Goal: Task Accomplishment & Management: Complete application form

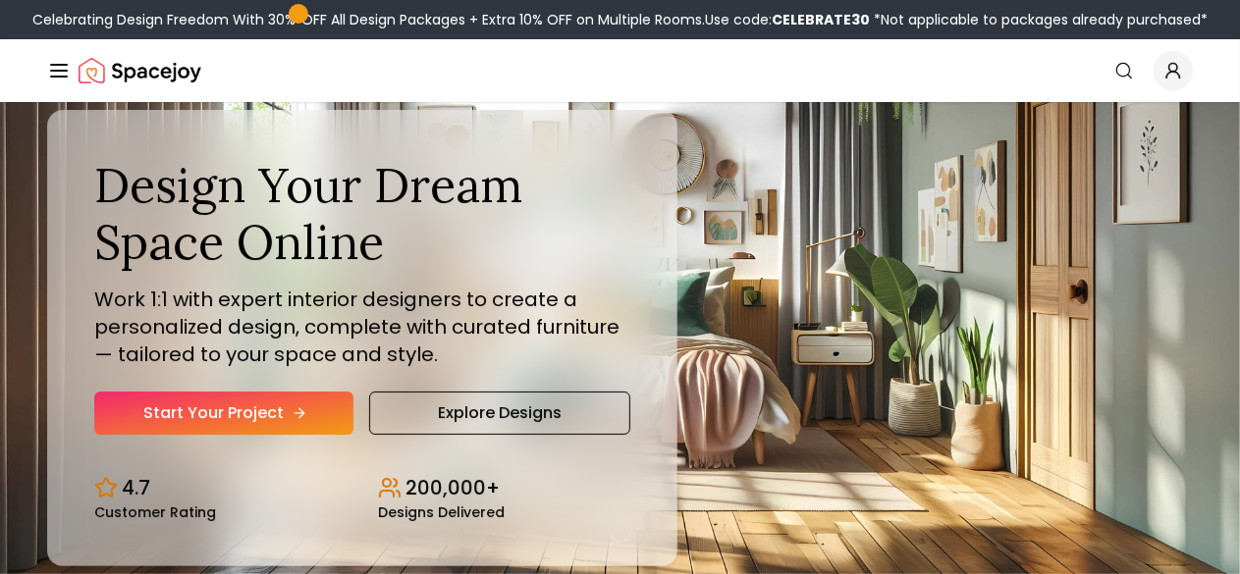
click at [230, 435] on link "Start Your Project" at bounding box center [223, 413] width 259 height 43
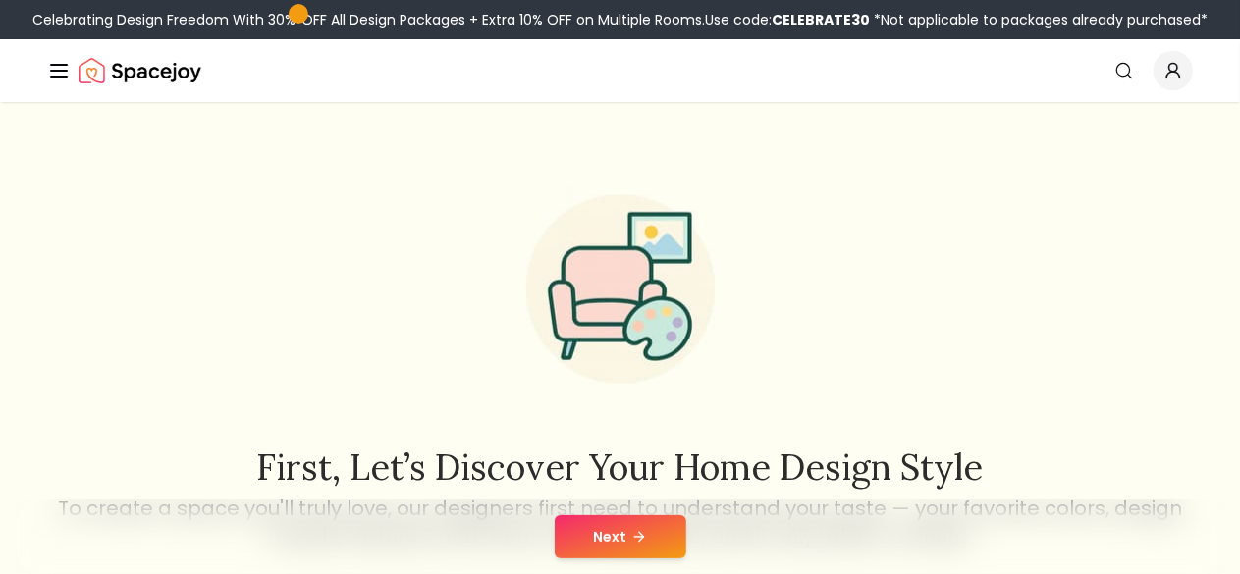
click at [658, 527] on button "Next" at bounding box center [621, 536] width 132 height 43
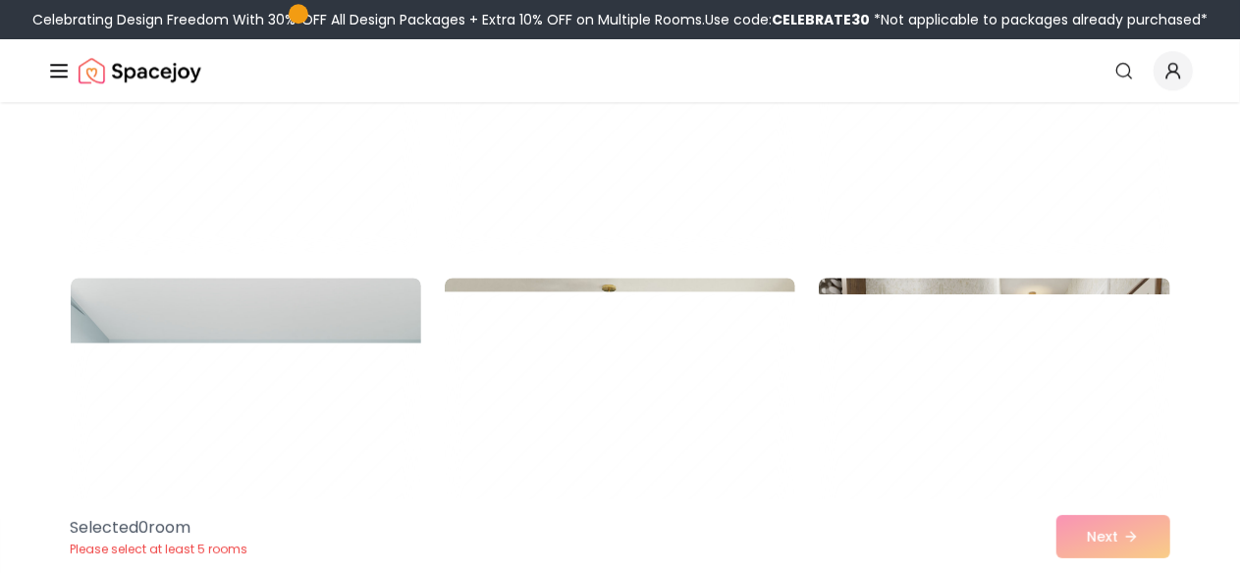
scroll to position [2692, 0]
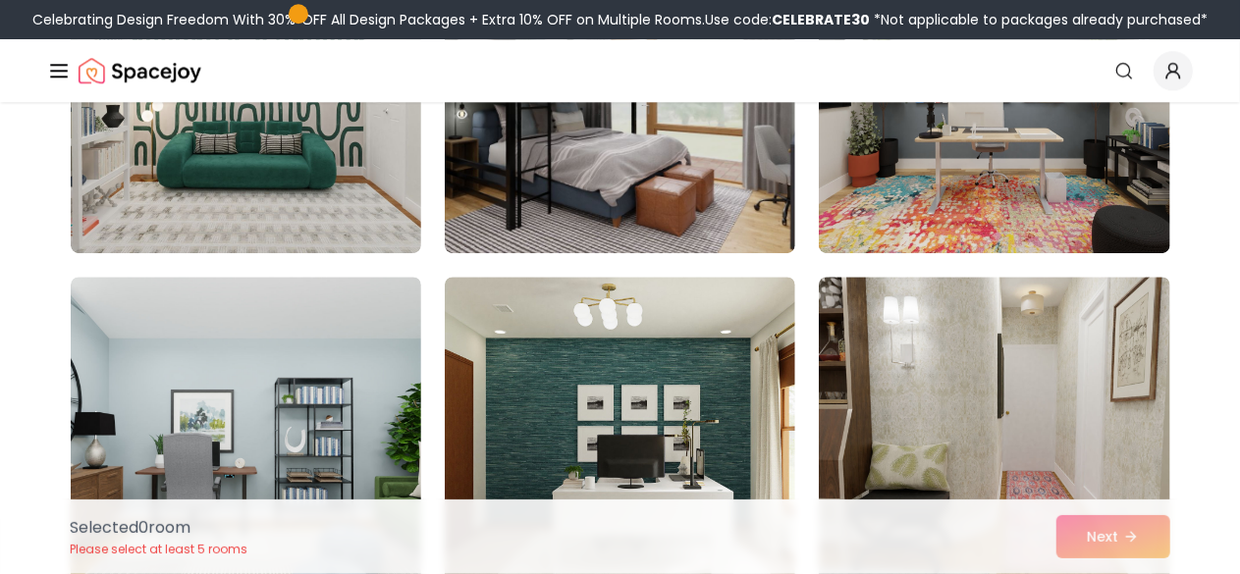
click at [0, 0] on link "Start Your Project" at bounding box center [0, 0] width 0 height 0
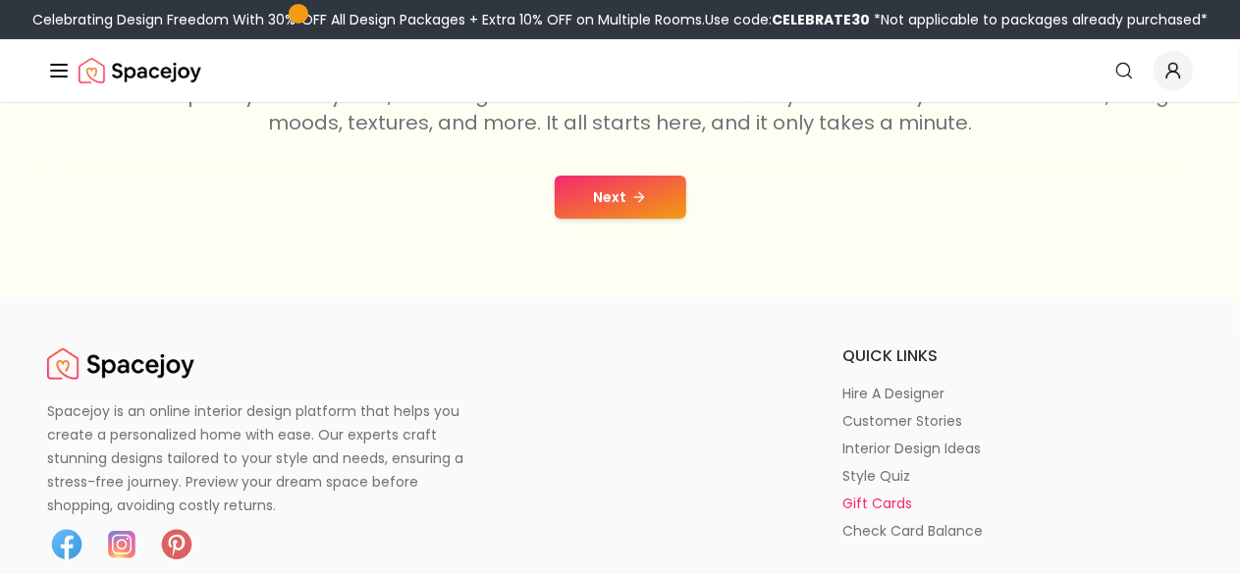
scroll to position [390, 0]
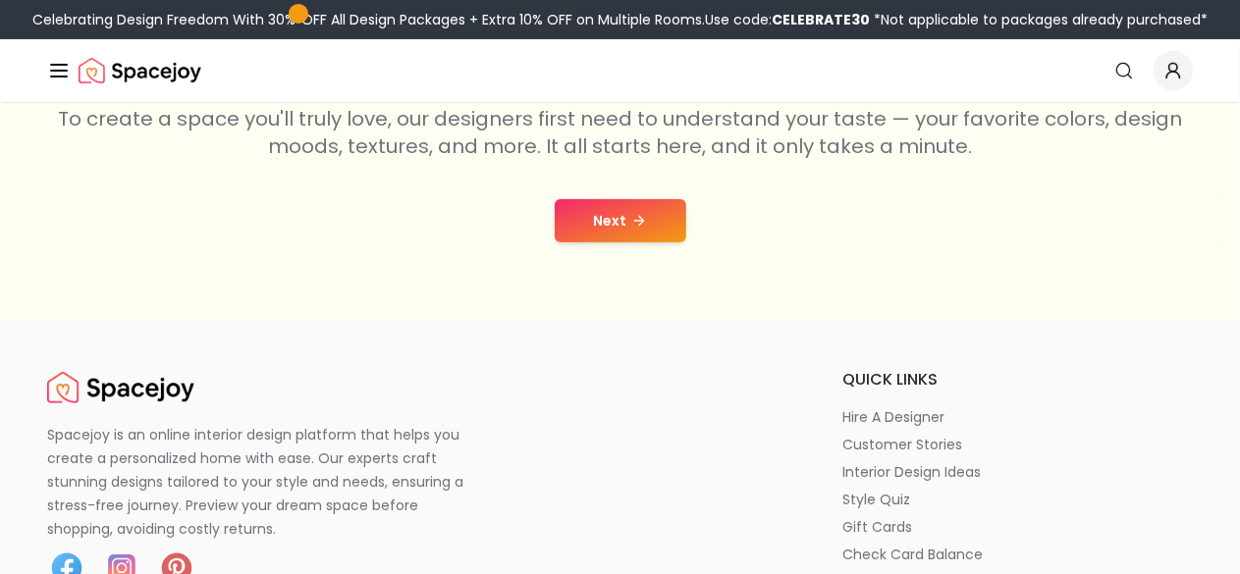
click at [621, 206] on button "Next" at bounding box center [621, 220] width 132 height 43
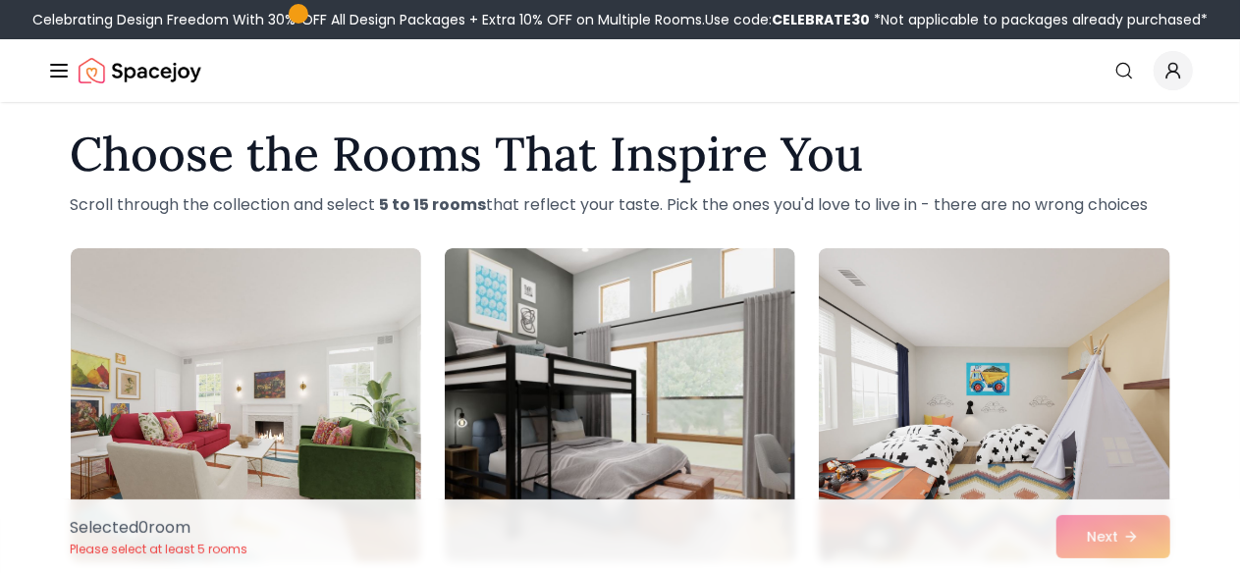
click at [608, 265] on img at bounding box center [620, 405] width 350 height 314
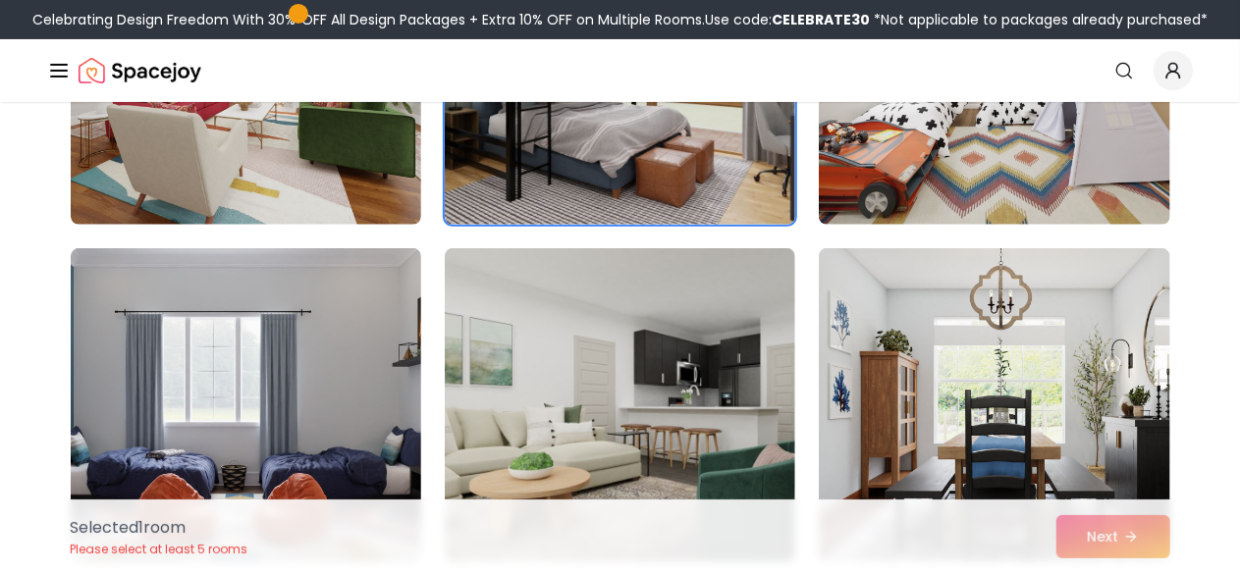
scroll to position [155, 0]
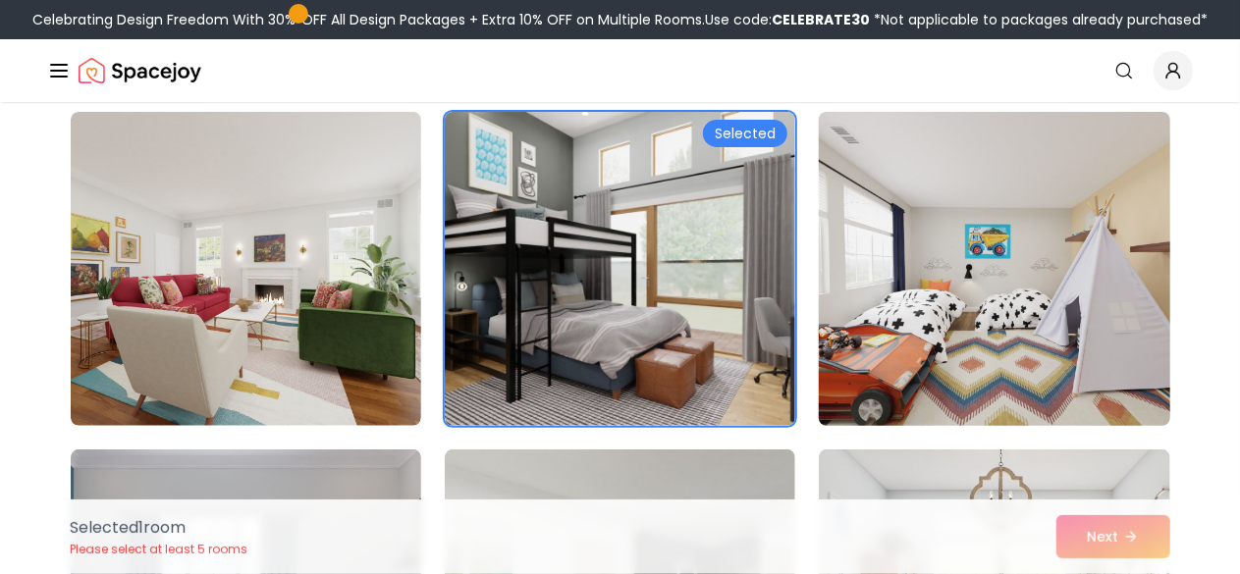
drag, startPoint x: 608, startPoint y: 265, endPoint x: 828, endPoint y: 121, distance: 263.0
click at [828, 121] on img at bounding box center [994, 269] width 368 height 330
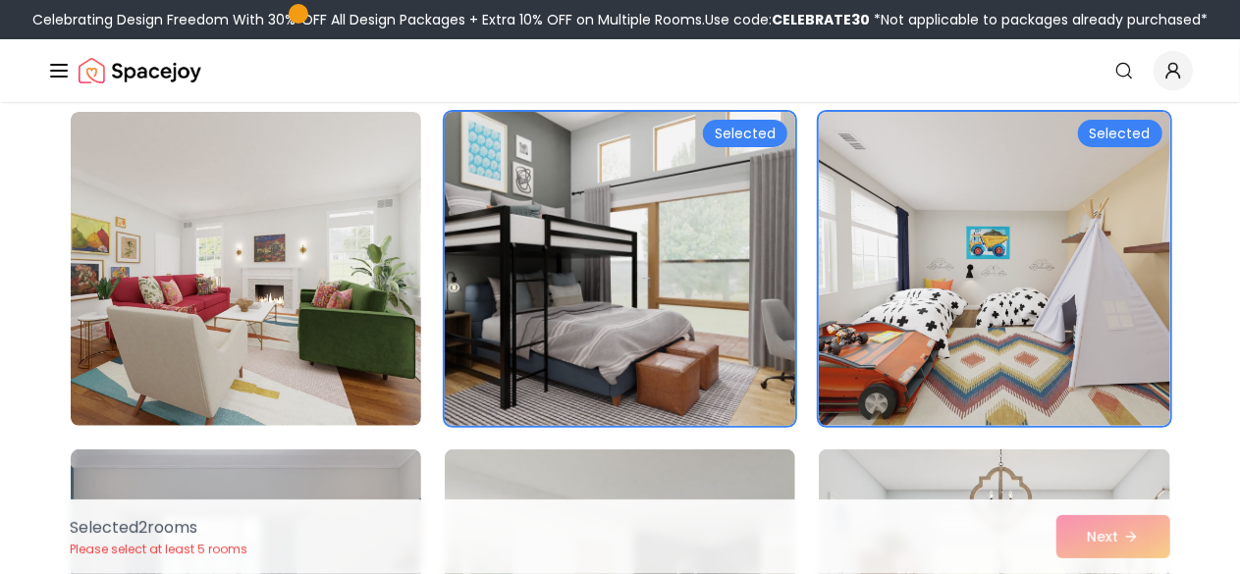
click at [735, 126] on div "Selected" at bounding box center [745, 133] width 84 height 27
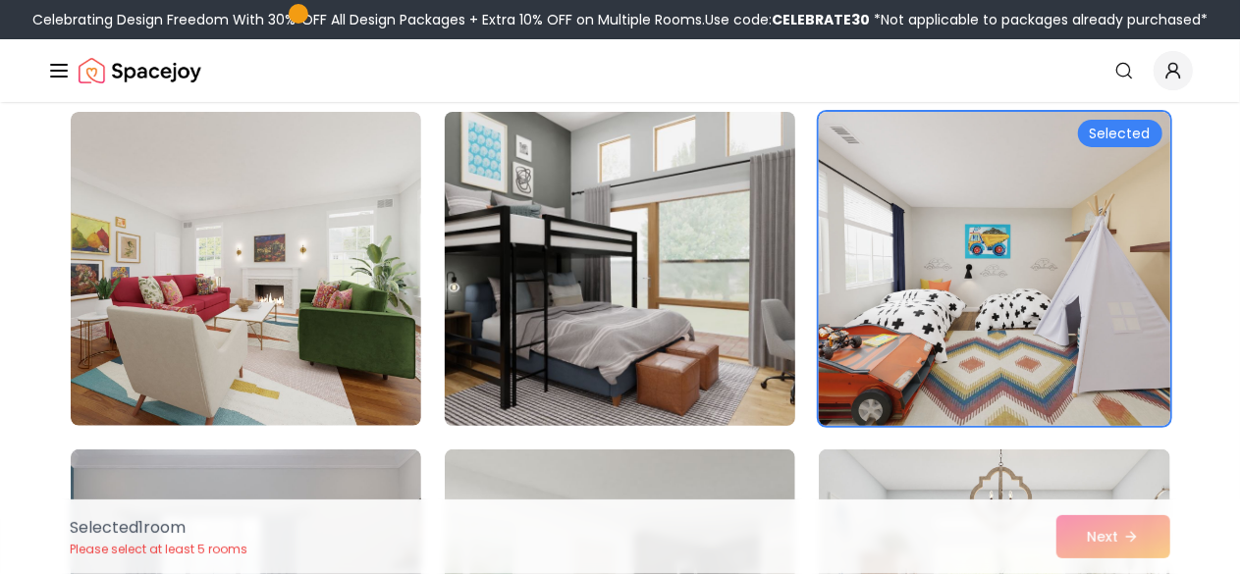
click at [882, 149] on img at bounding box center [994, 269] width 368 height 330
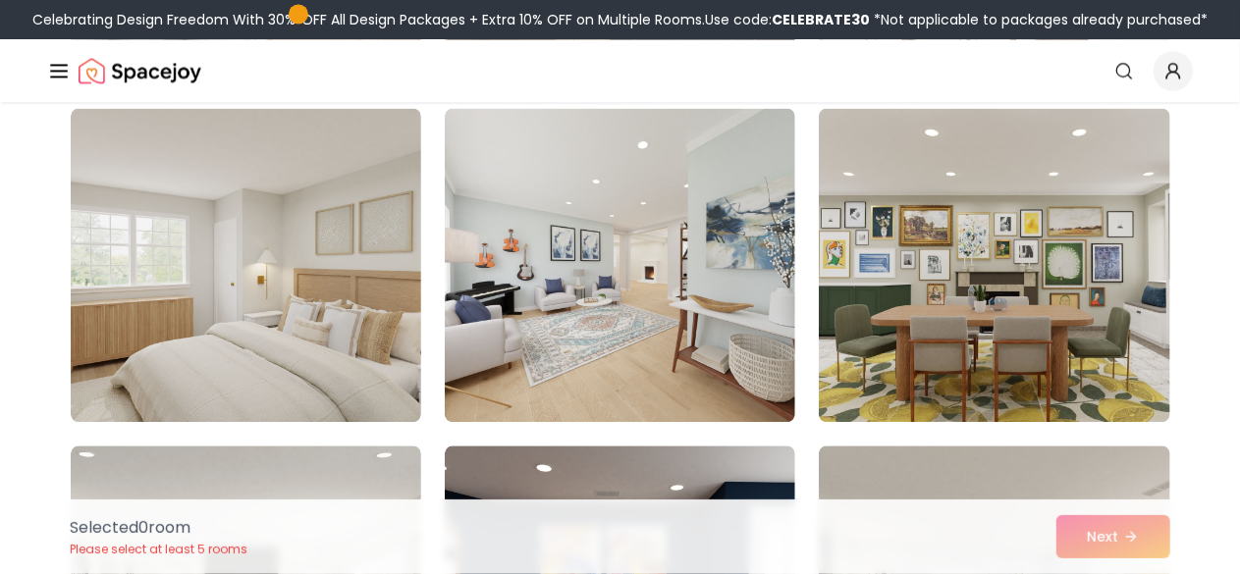
scroll to position [2184, 0]
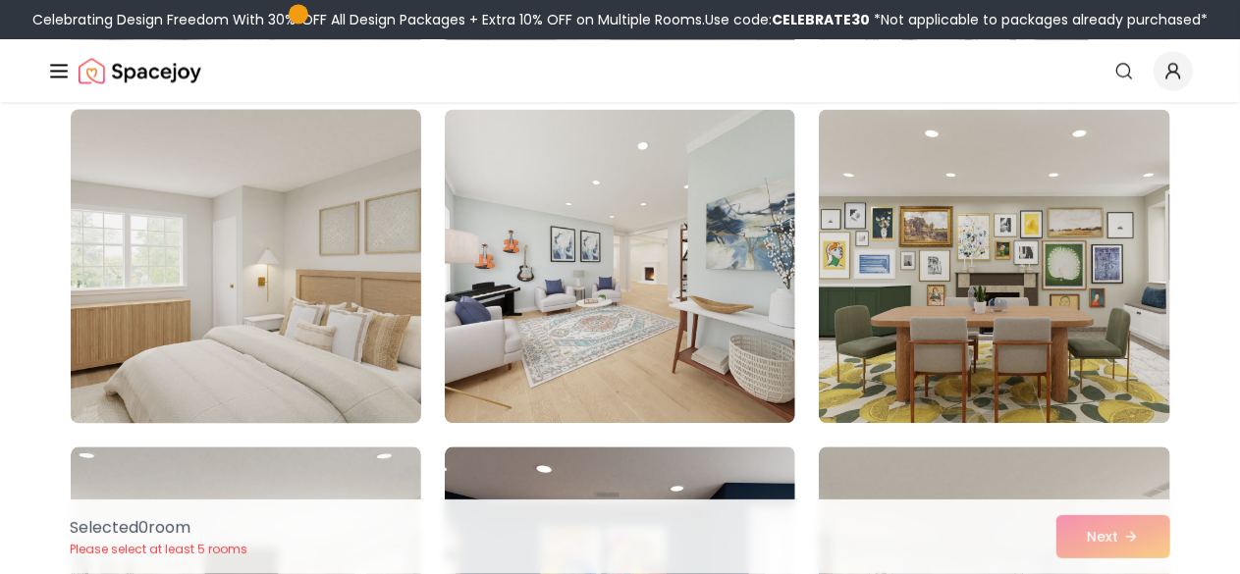
click at [293, 345] on img at bounding box center [246, 266] width 368 height 330
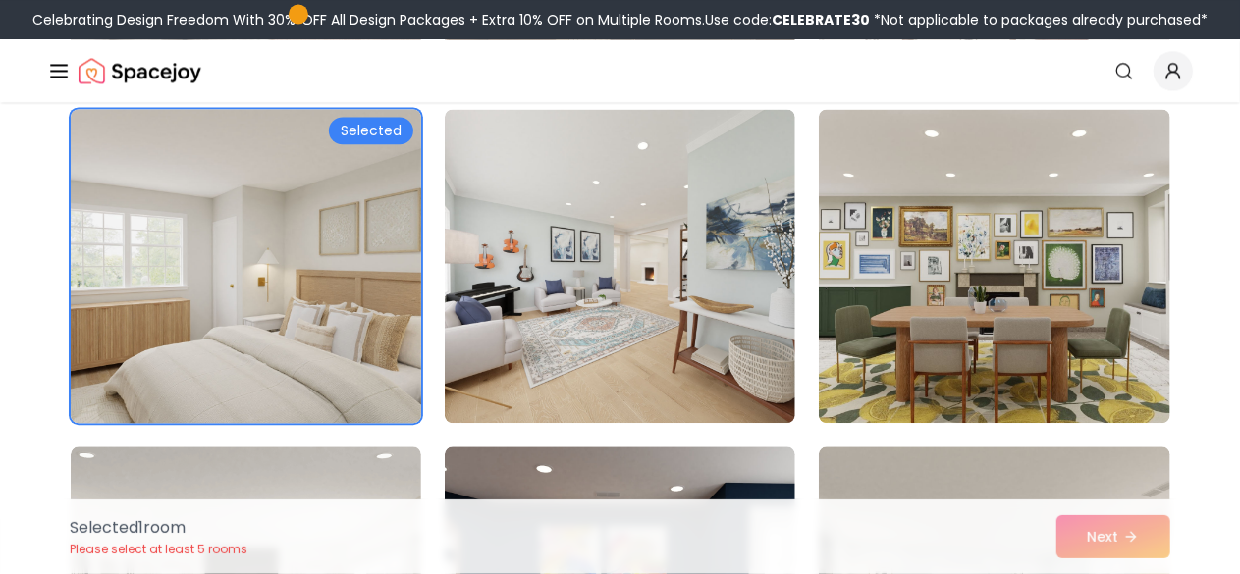
click at [382, 131] on div "Selected" at bounding box center [371, 130] width 84 height 27
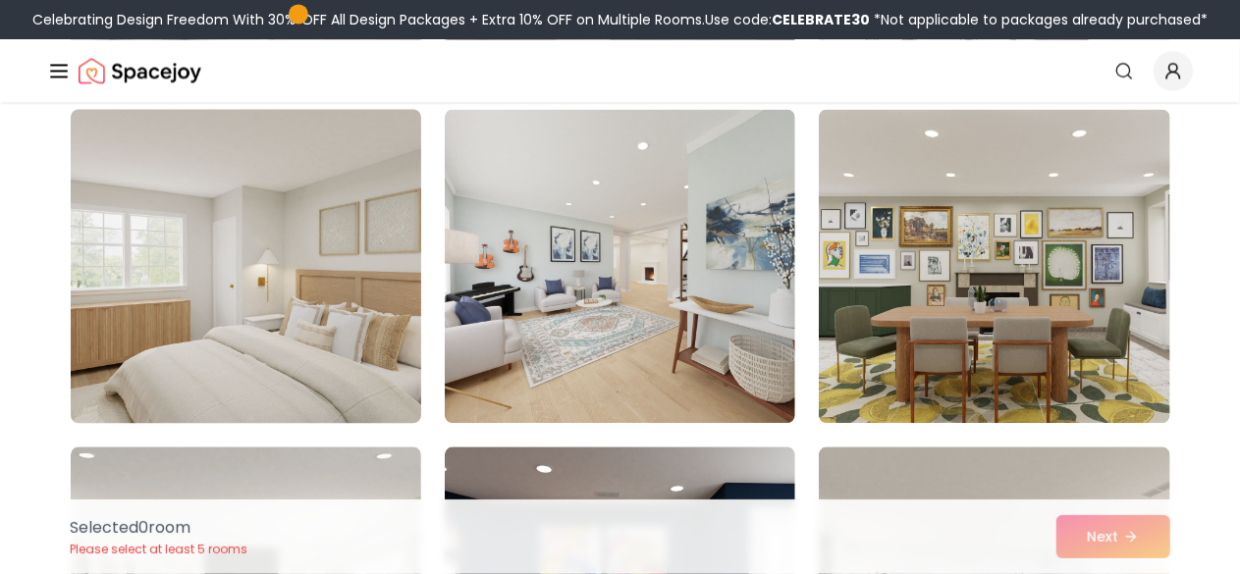
click at [382, 131] on img at bounding box center [246, 266] width 368 height 330
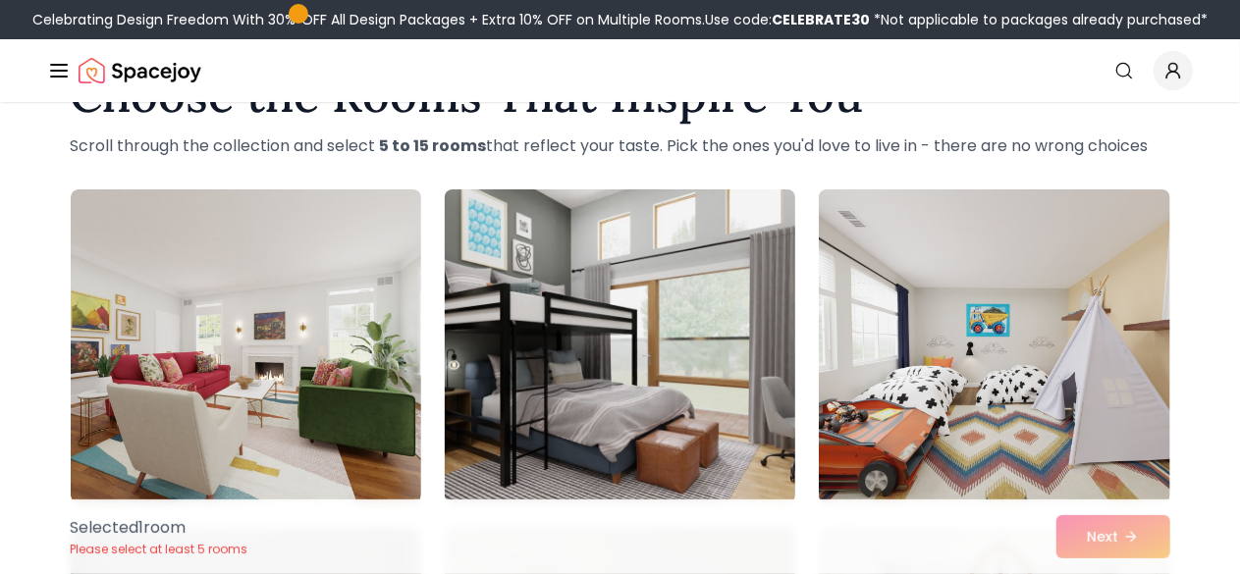
scroll to position [0, 0]
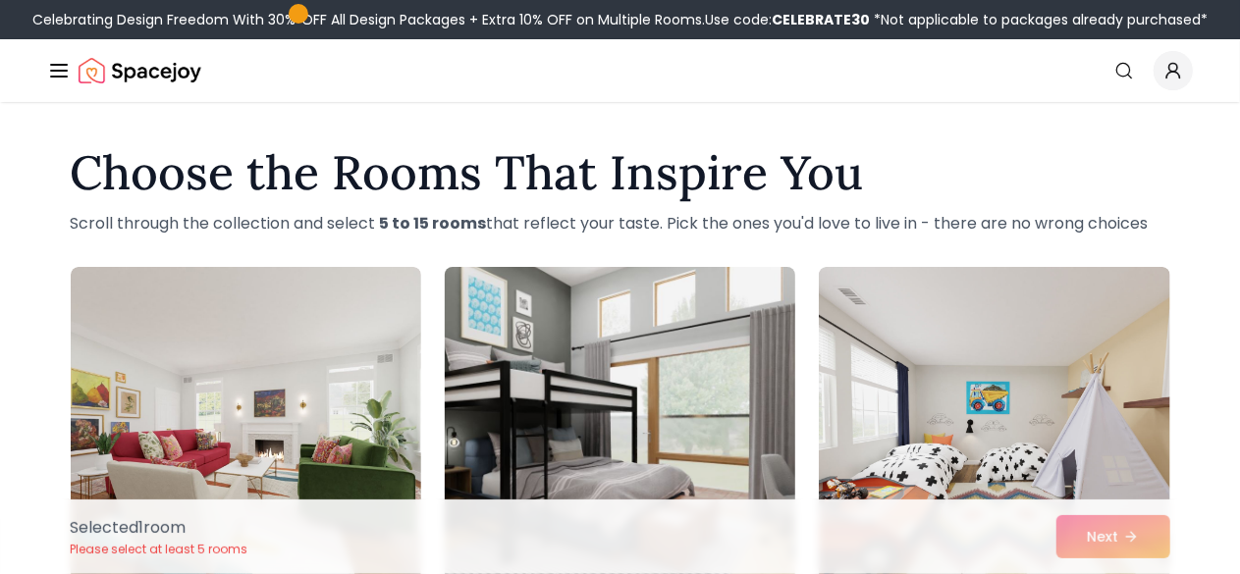
click at [587, 410] on img at bounding box center [620, 424] width 368 height 330
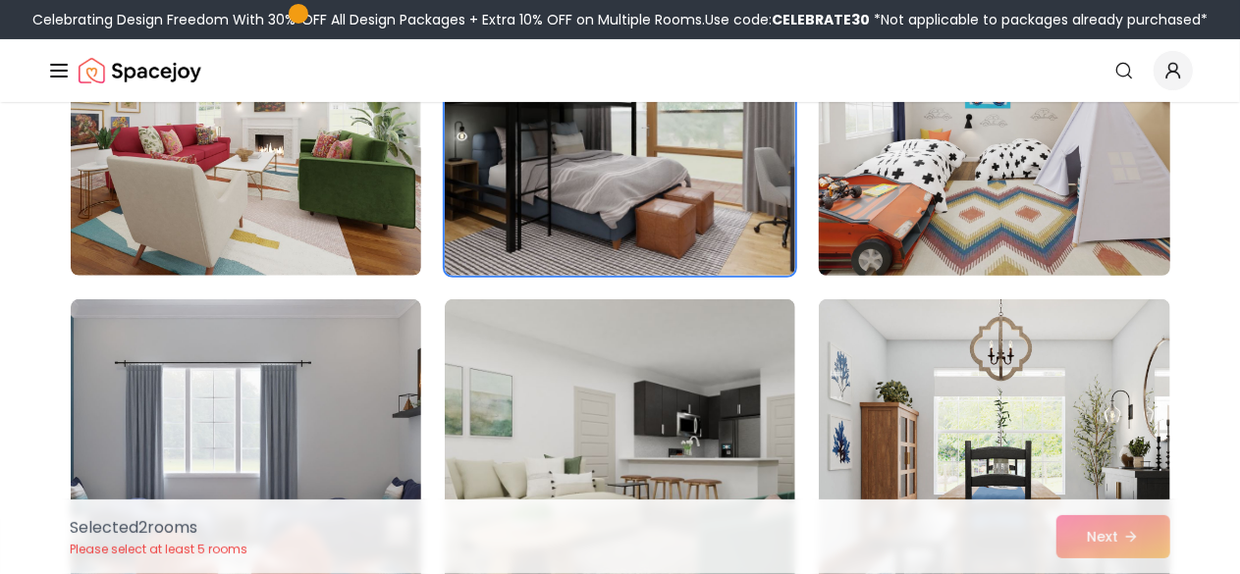
scroll to position [306, 0]
click at [972, 169] on img at bounding box center [994, 118] width 368 height 330
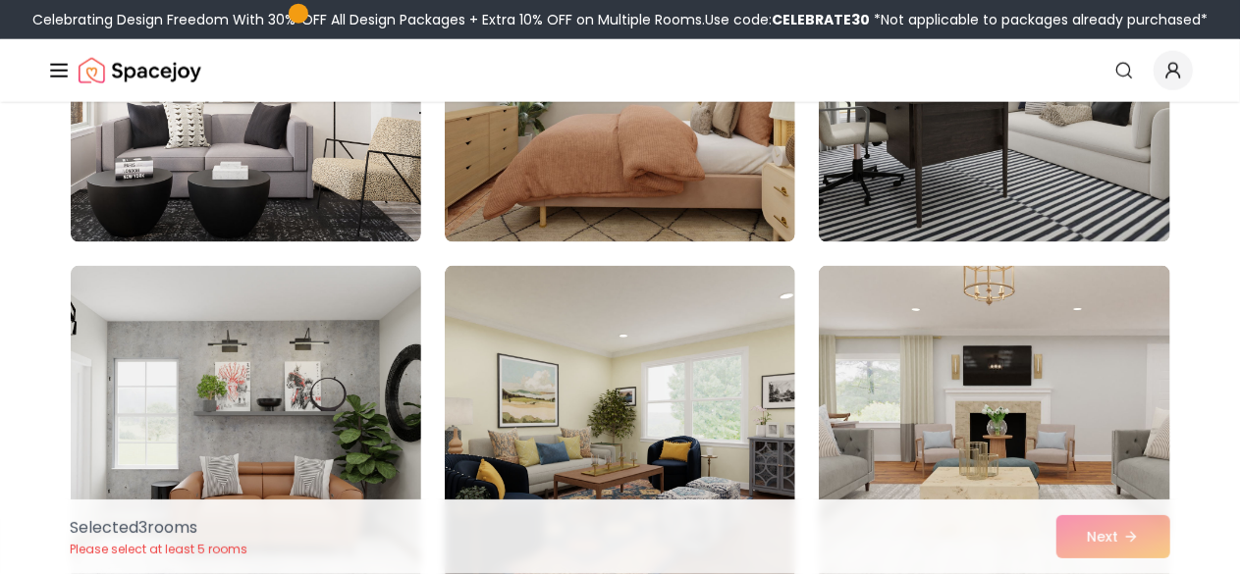
scroll to position [5074, 0]
